Goal: Transaction & Acquisition: Obtain resource

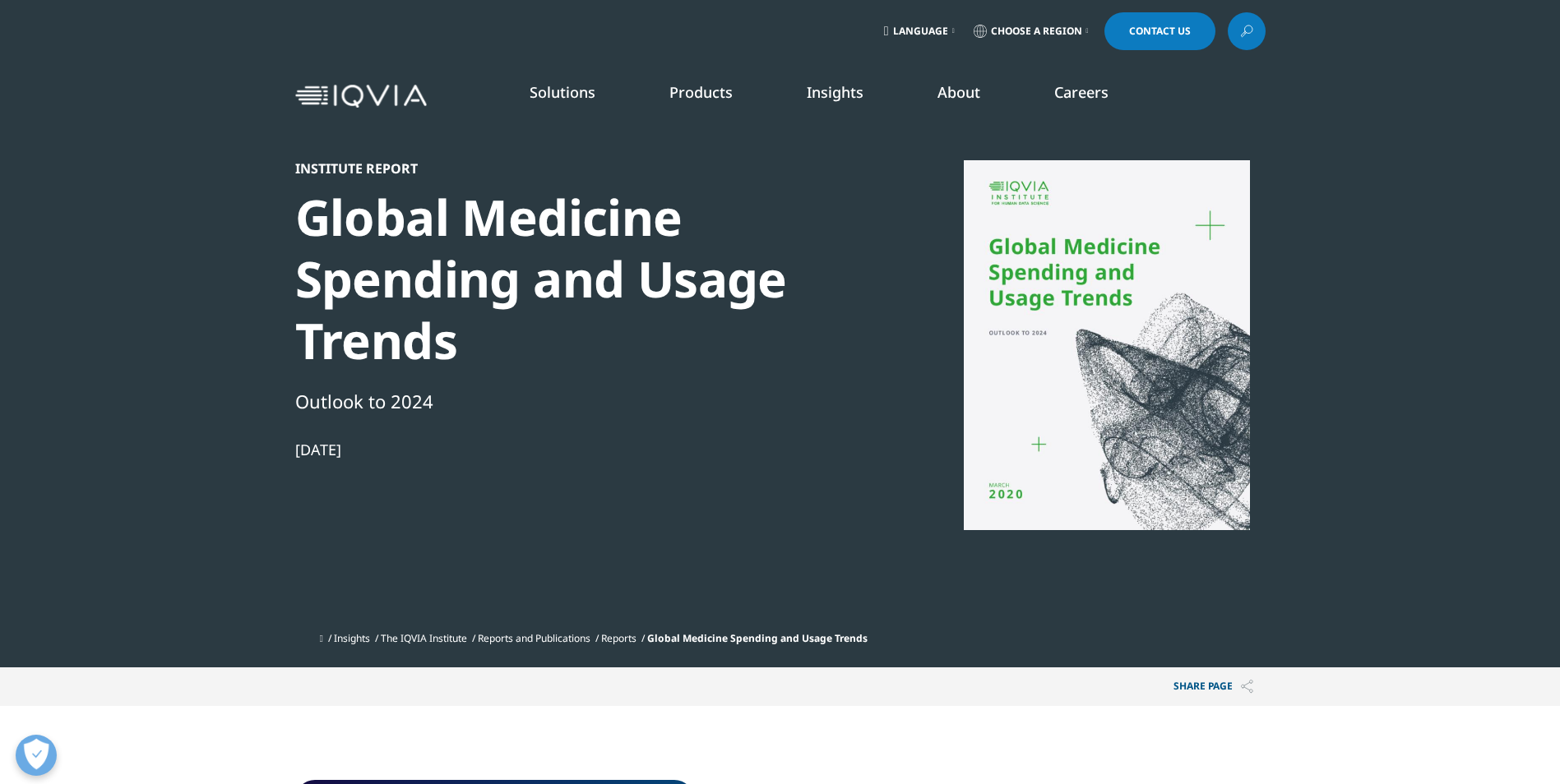
drag, startPoint x: 306, startPoint y: 215, endPoint x: 450, endPoint y: 441, distance: 268.0
click at [450, 441] on div "Institute Report Global Medicine Spending and Usage Trends Outlook to 2024 Mar …" at bounding box center [577, 392] width 564 height 464
click at [637, 342] on div "Global Medicine Spending and Usage Trends" at bounding box center [577, 278] width 564 height 185
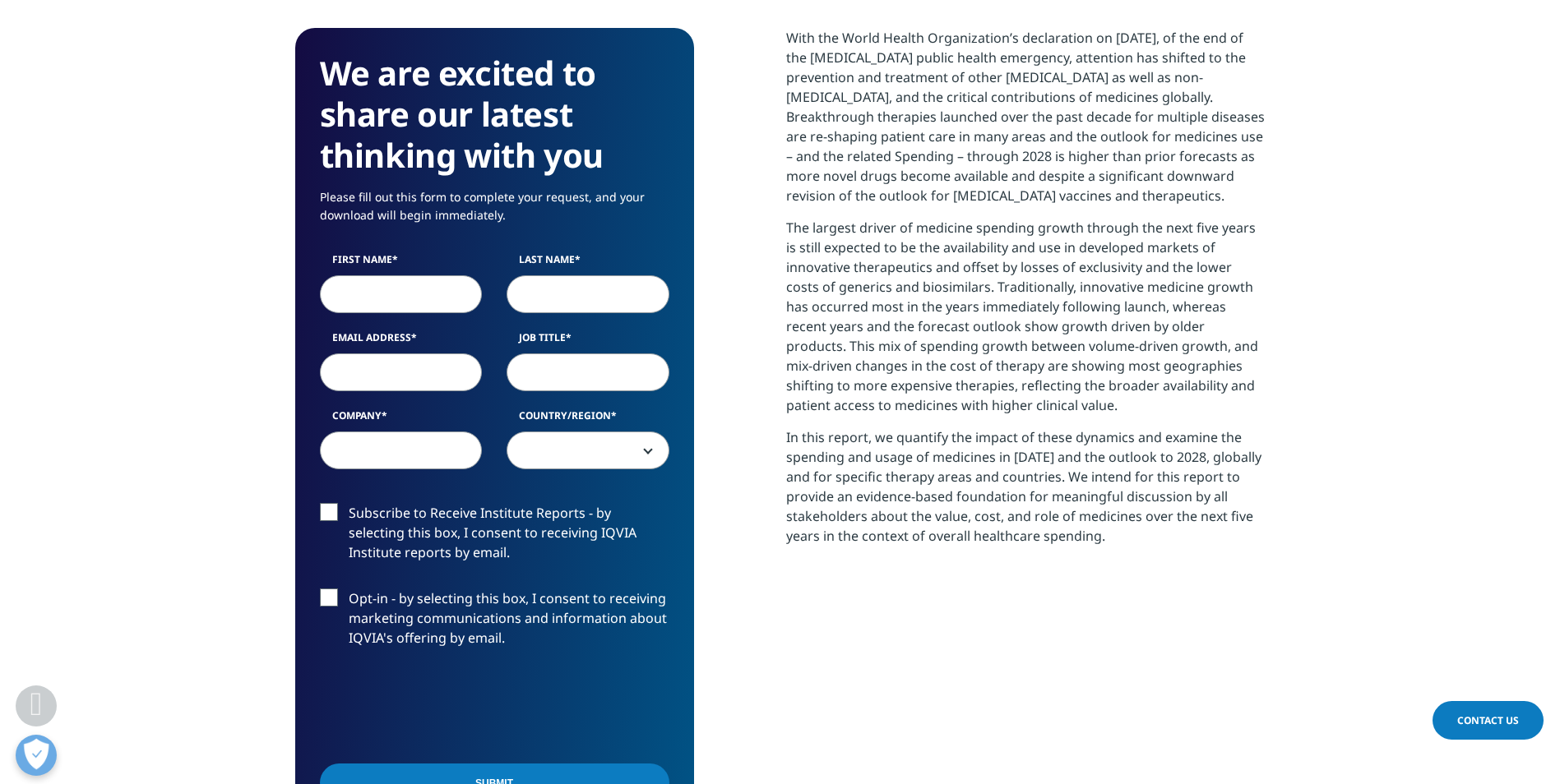
scroll to position [494, 0]
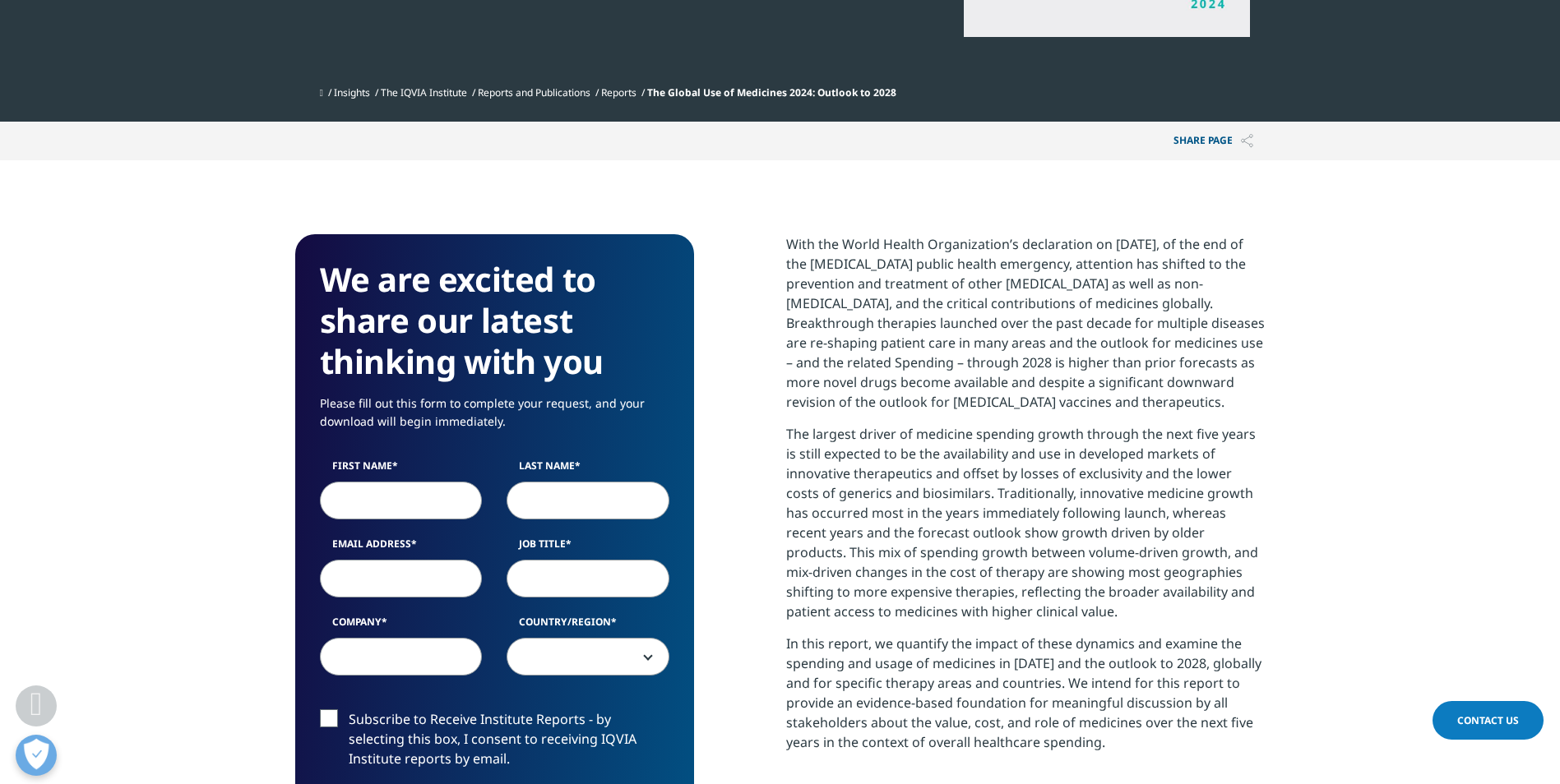
click at [799, 193] on section "We are excited to share our latest thinking with you Please fill out this form …" at bounding box center [780, 689] width 1560 height 1057
click at [949, 284] on p "With the World Health Organization’s declaration on May 5, 2023, of the end of …" at bounding box center [1026, 329] width 479 height 190
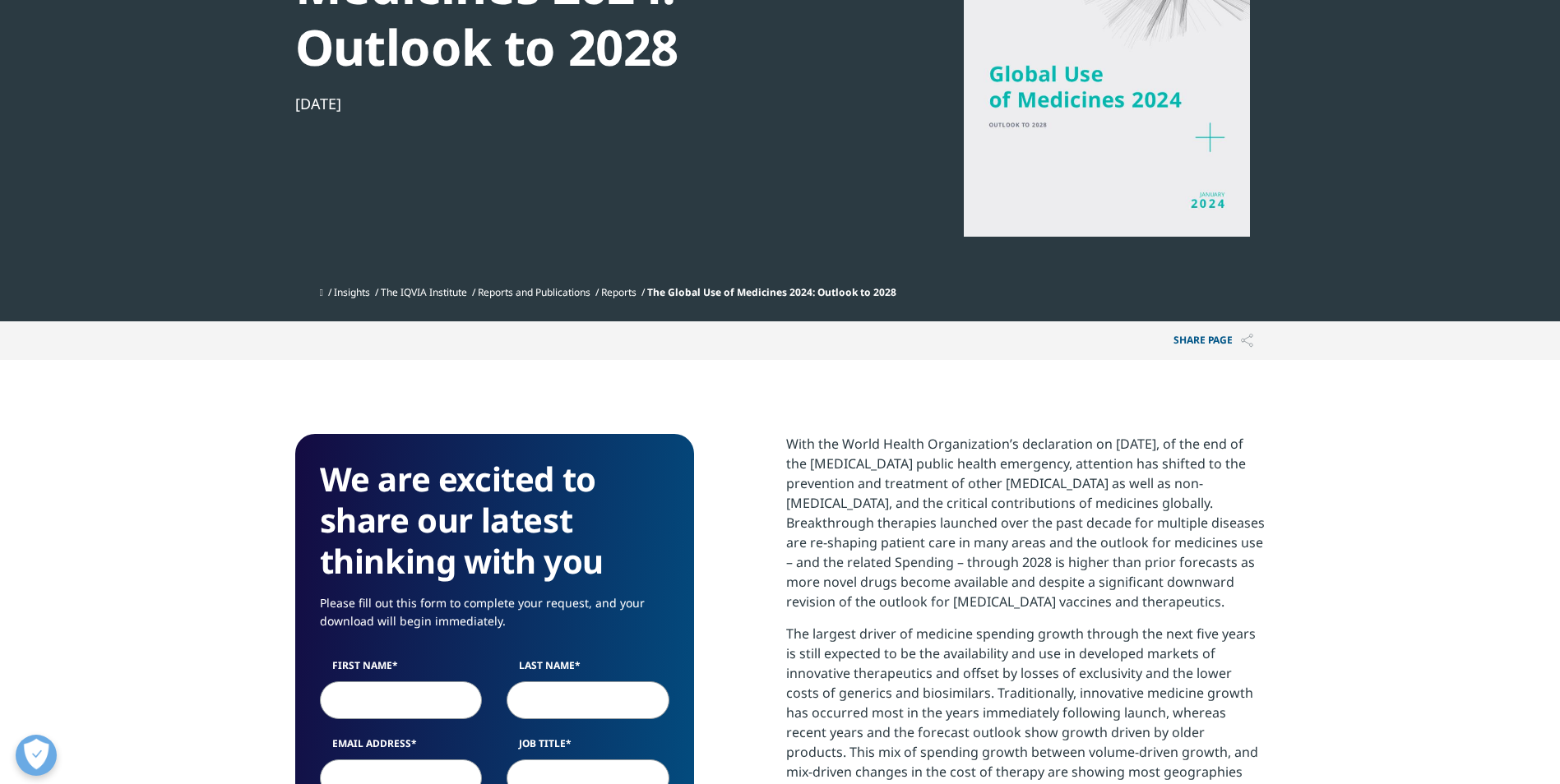
scroll to position [0, 0]
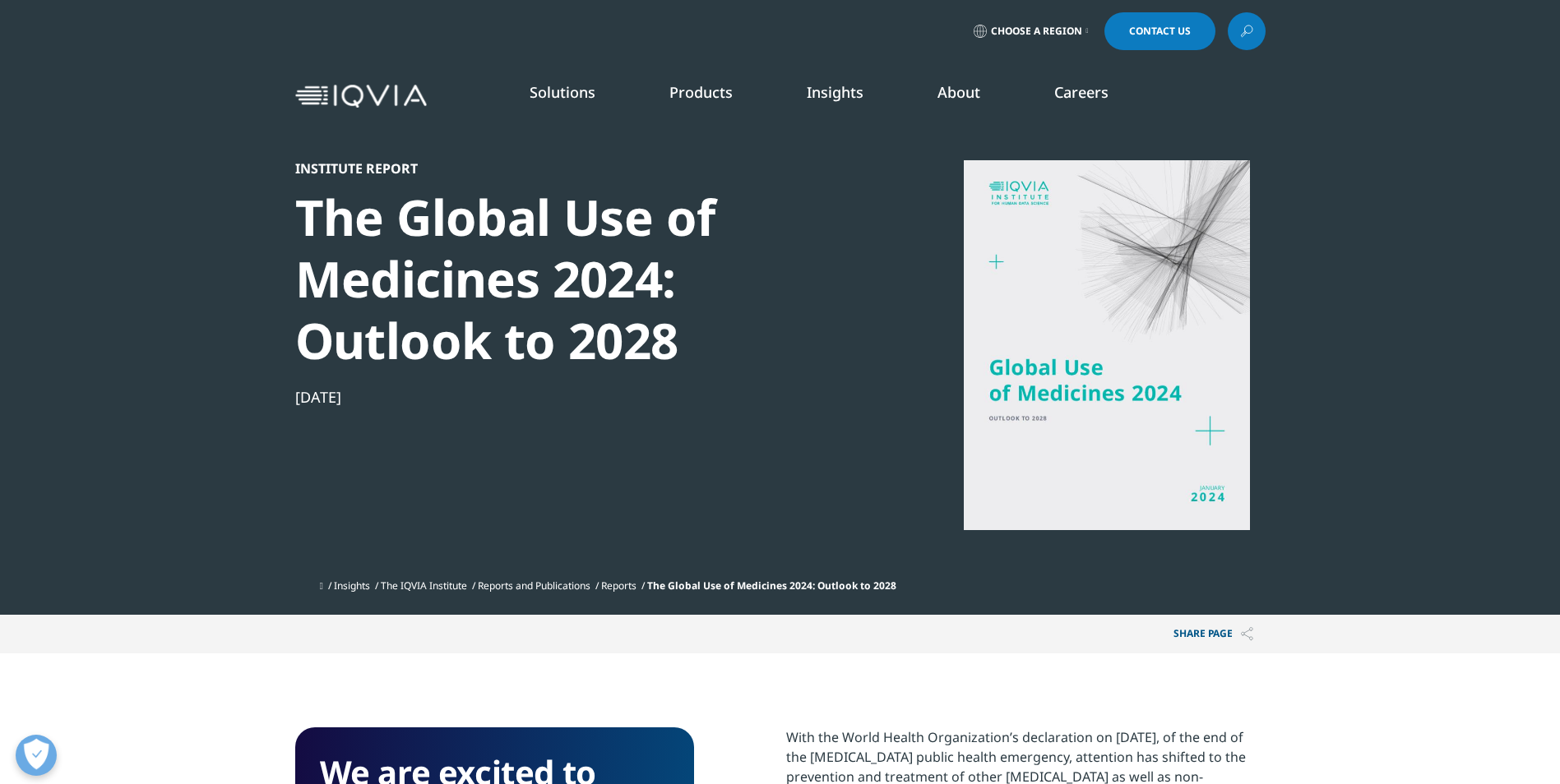
click at [1118, 304] on div at bounding box center [1107, 345] width 317 height 370
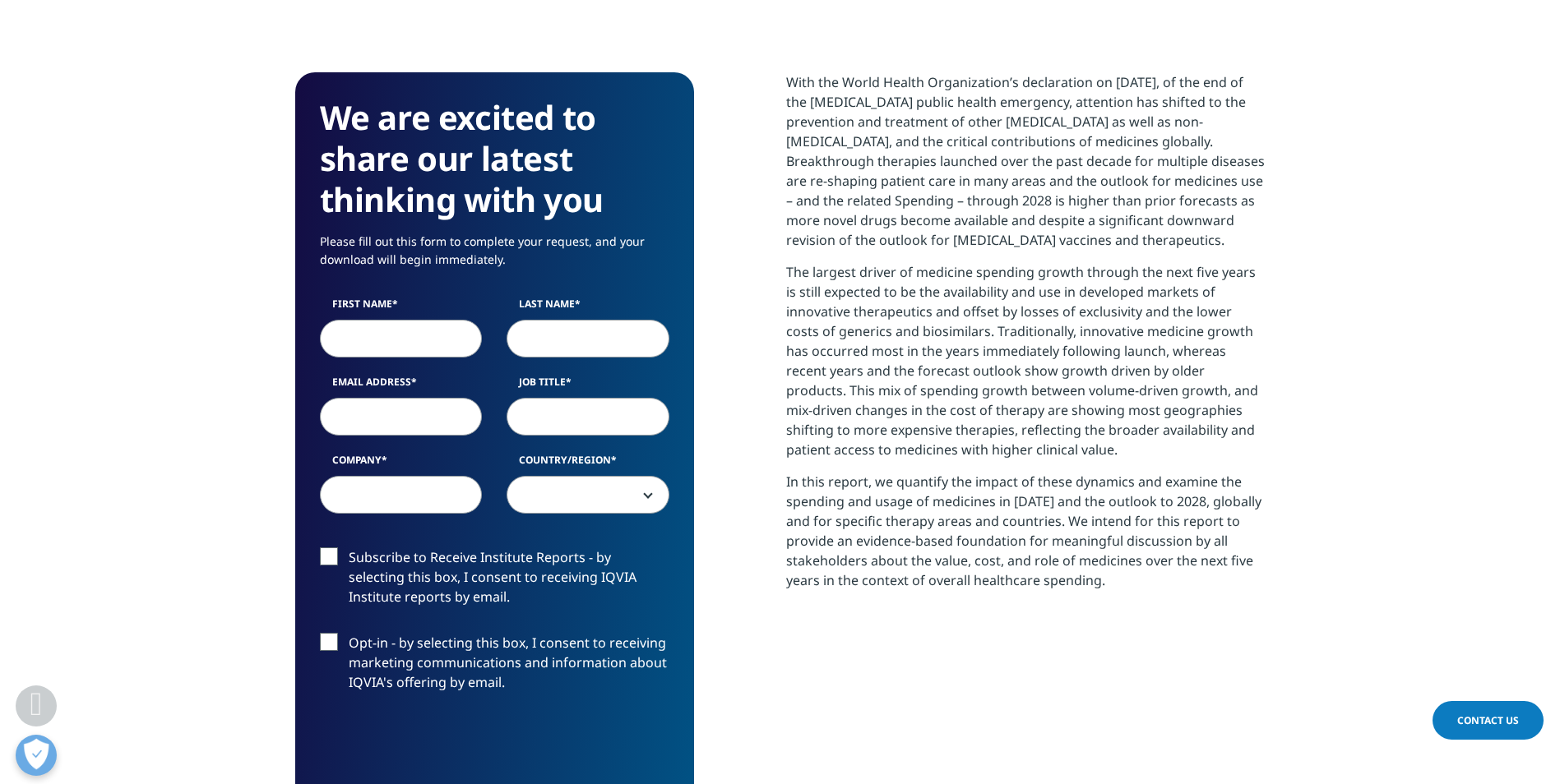
scroll to position [657, 0]
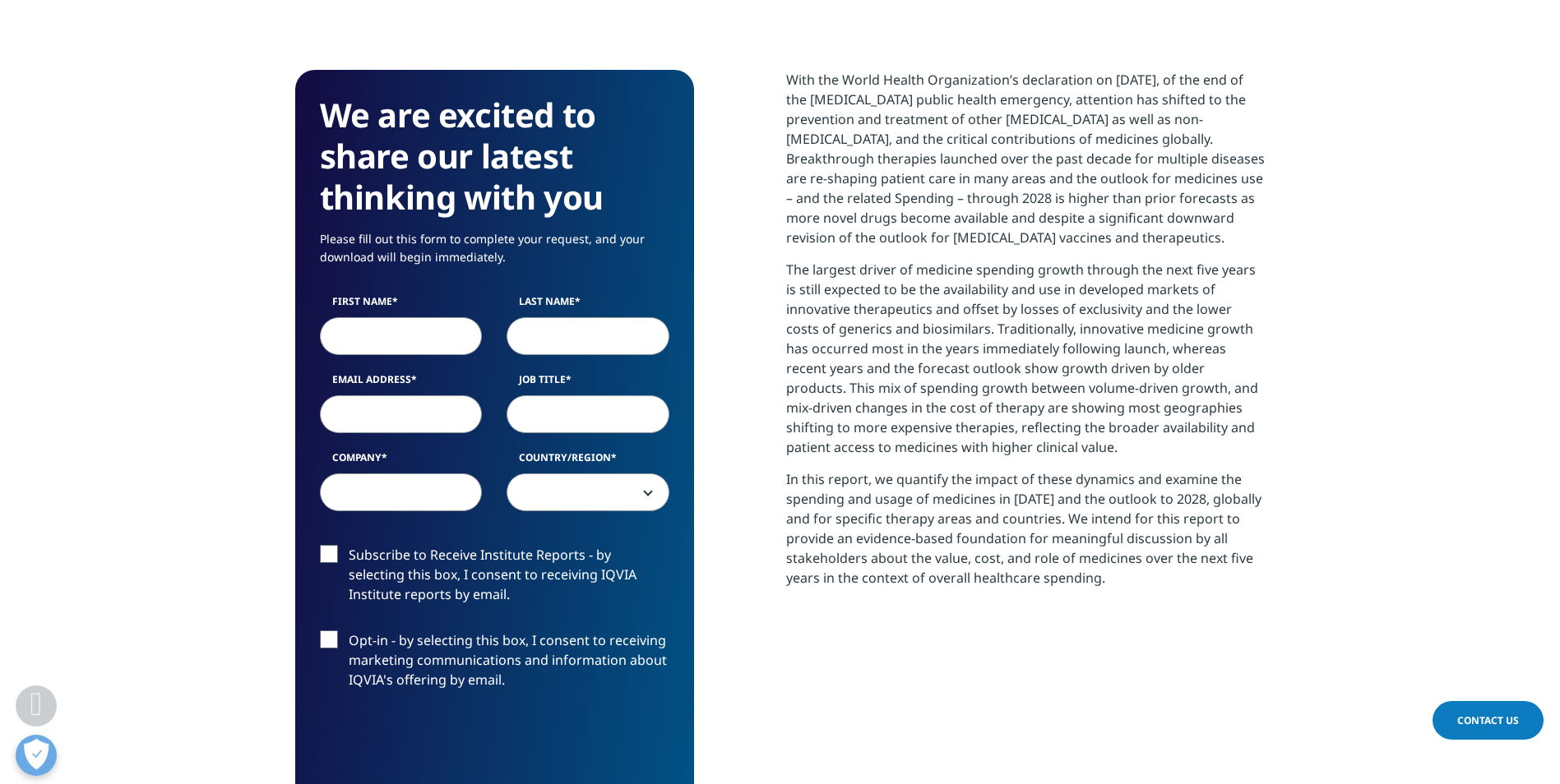
click at [413, 324] on input "First Name" at bounding box center [401, 336] width 163 height 38
type input "Andrew"
click at [569, 323] on input "Last Name" at bounding box center [588, 336] width 163 height 38
type input "Hines"
click at [371, 426] on input "Email Address" at bounding box center [401, 414] width 163 height 38
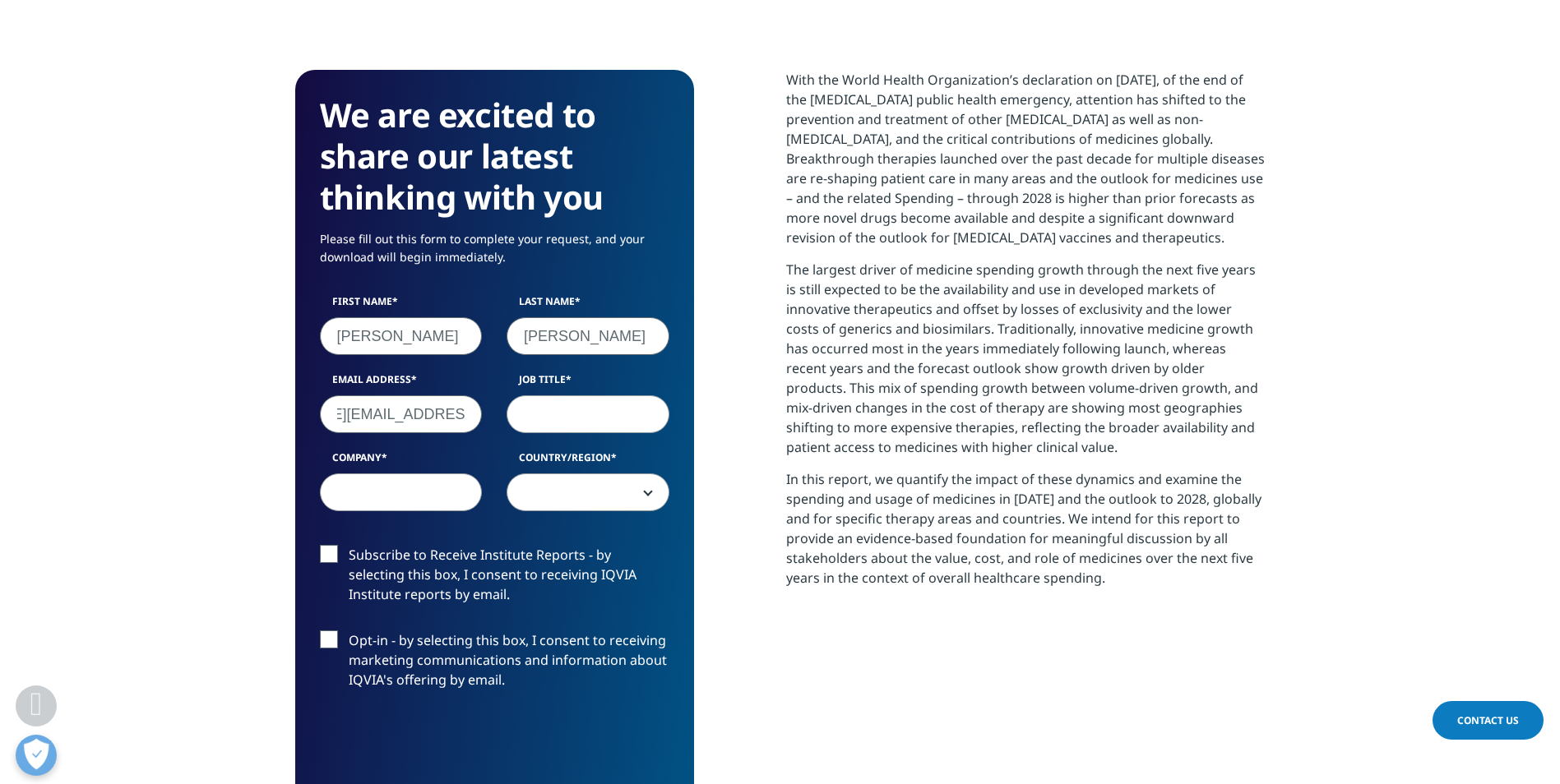
scroll to position [0, 124]
type input "andrew.hines.vahmou@statefarm.com"
click at [604, 418] on input "Job Title" at bounding box center [588, 414] width 163 height 38
type input "Investment Professional"
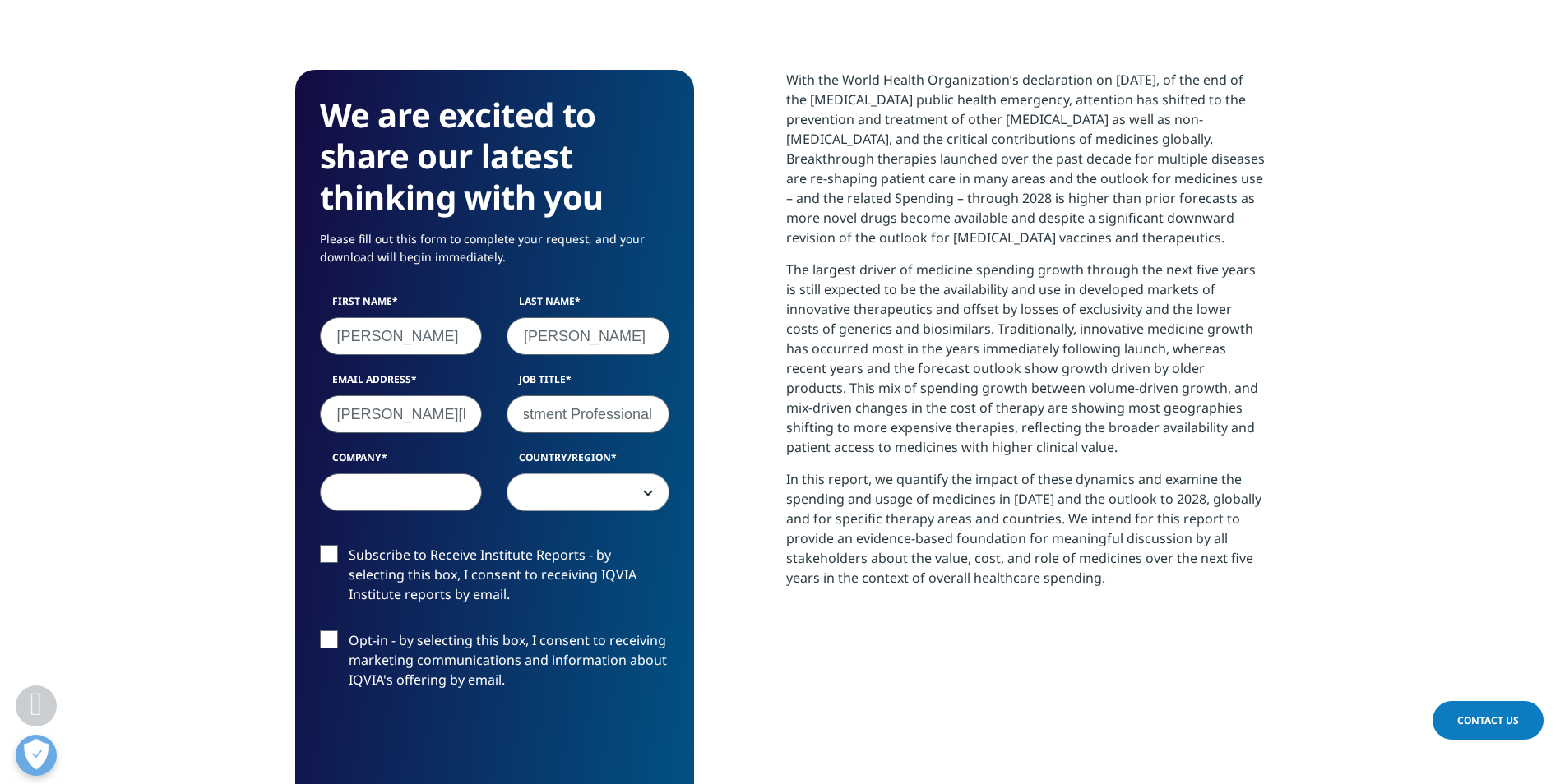
click at [420, 491] on input "Company" at bounding box center [401, 492] width 163 height 38
type input "State Farm"
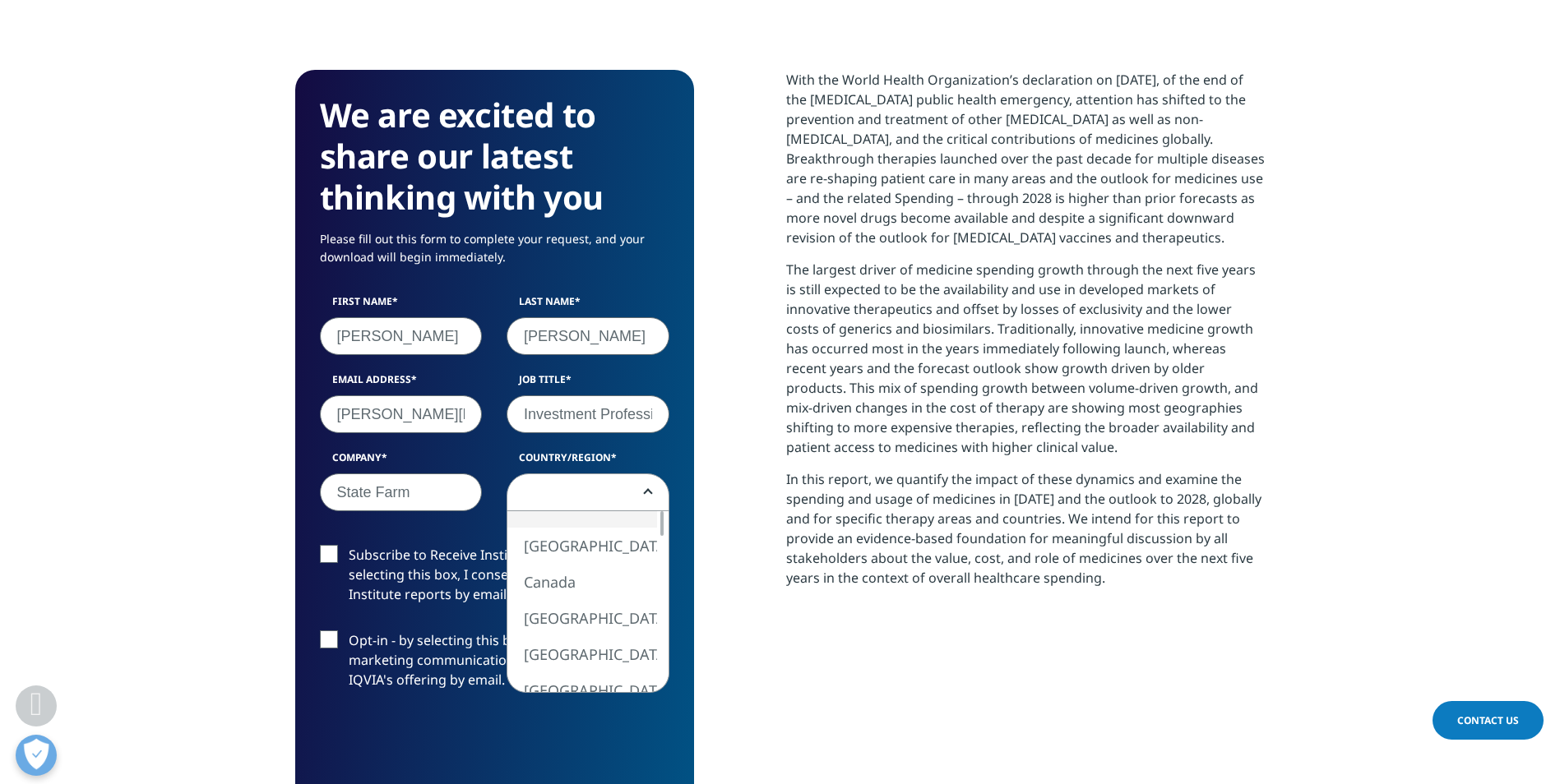
click at [589, 484] on span at bounding box center [588, 493] width 161 height 38
select select "[GEOGRAPHIC_DATA]"
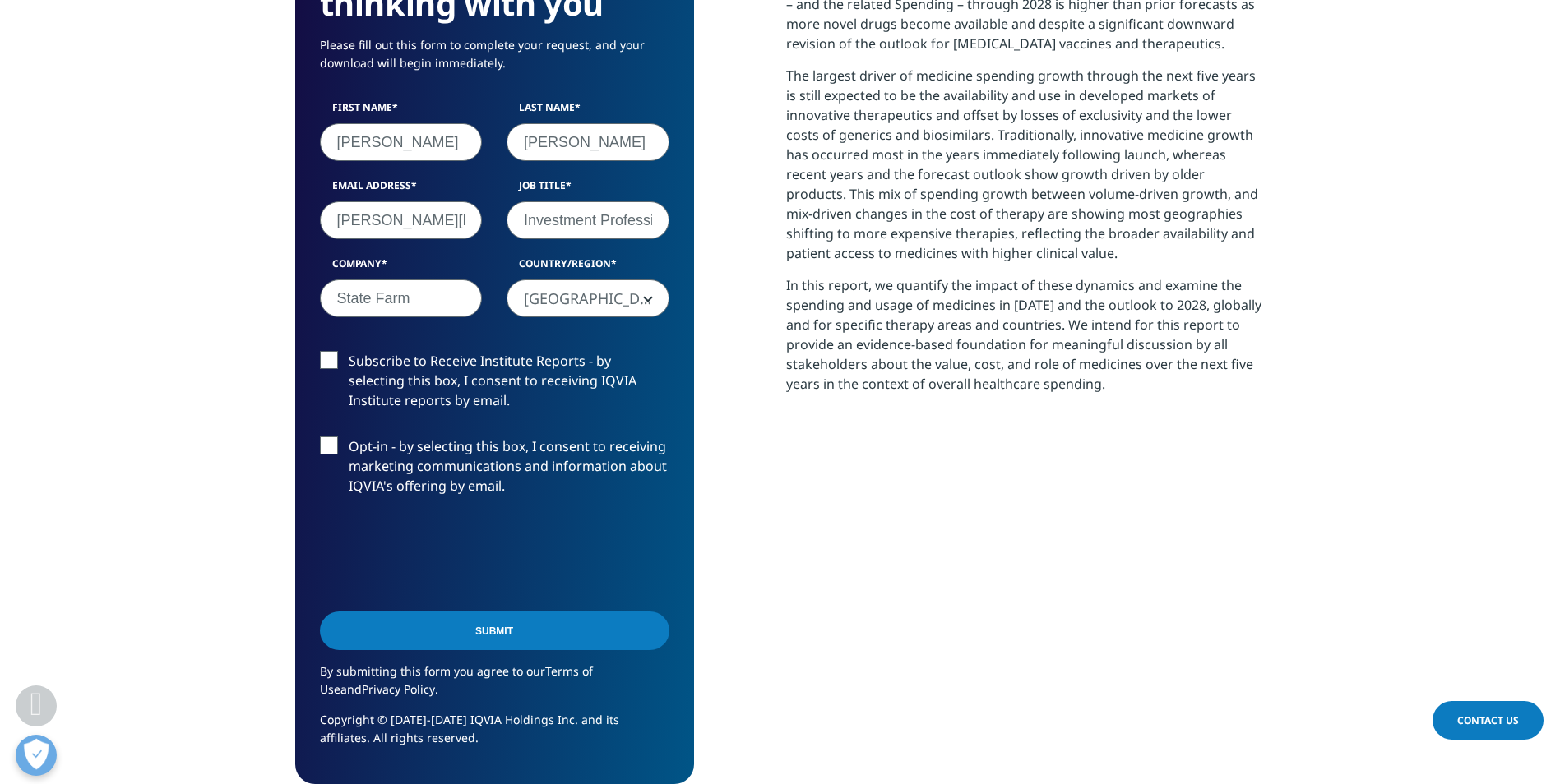
scroll to position [905, 0]
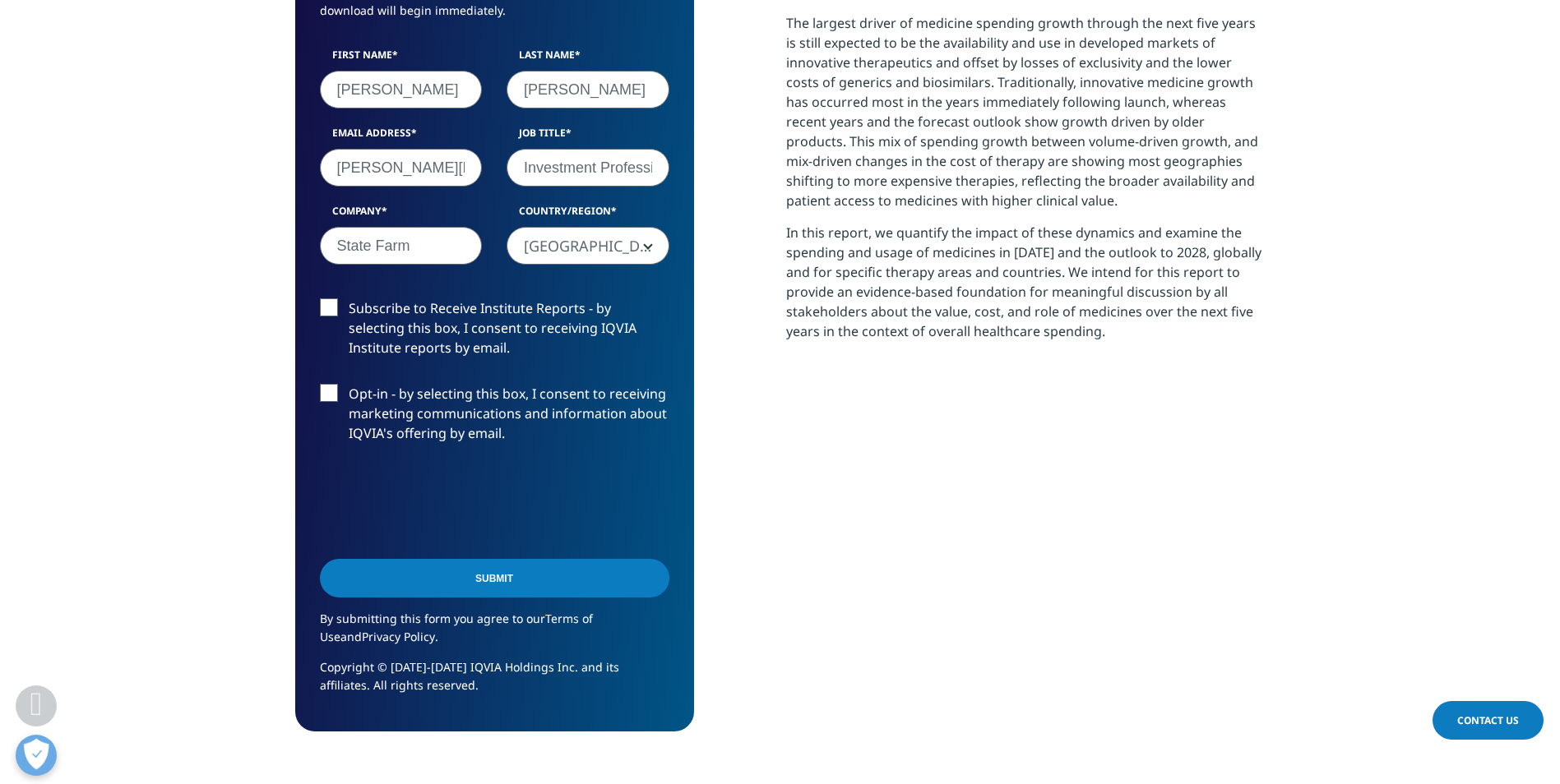
click at [511, 583] on input "Submit" at bounding box center [495, 579] width 349 height 39
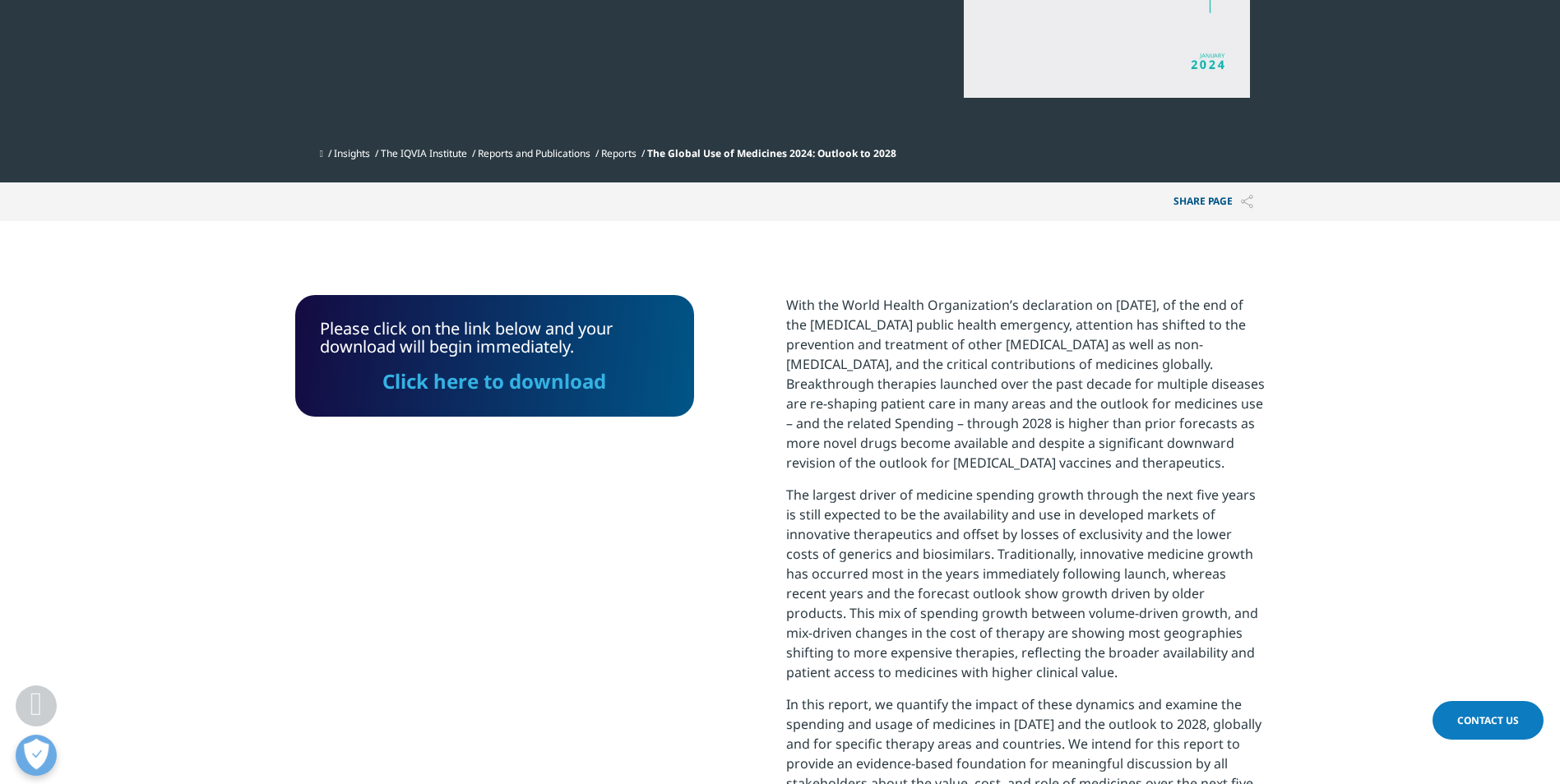
scroll to position [424, 0]
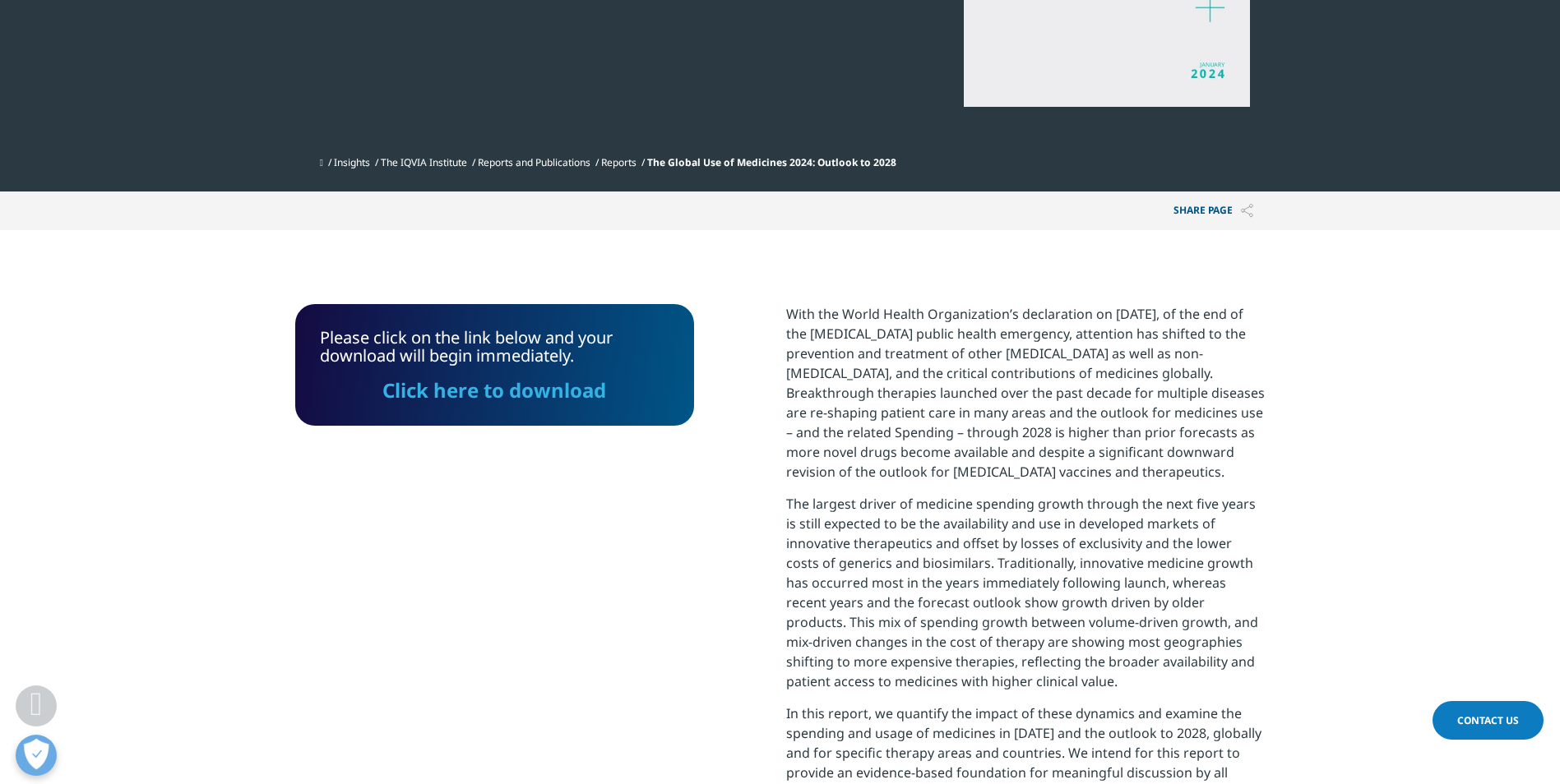
click at [535, 390] on link "Click here to download" at bounding box center [494, 390] width 224 height 27
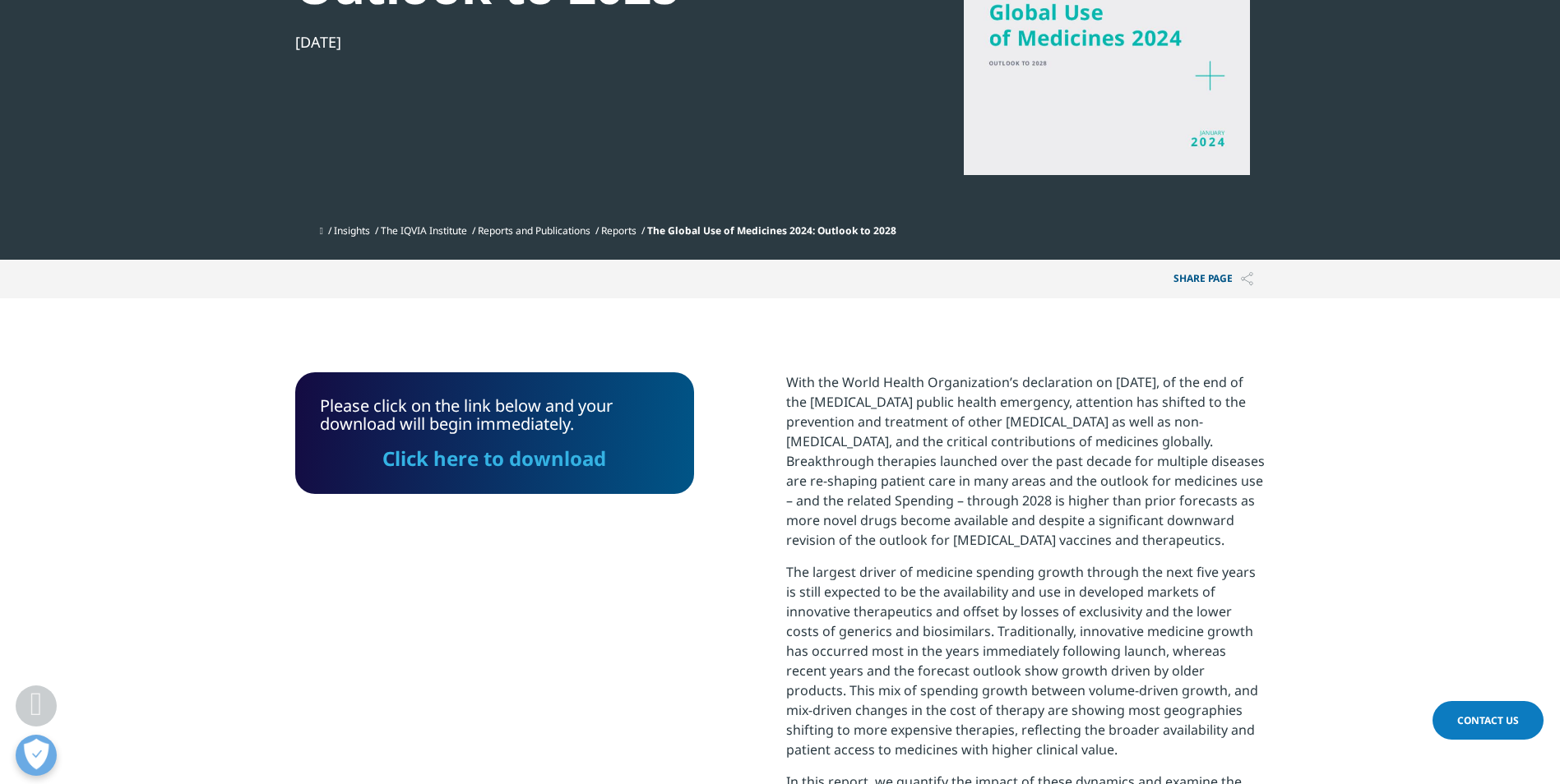
scroll to position [0, 0]
